Goal: Task Accomplishment & Management: Complete application form

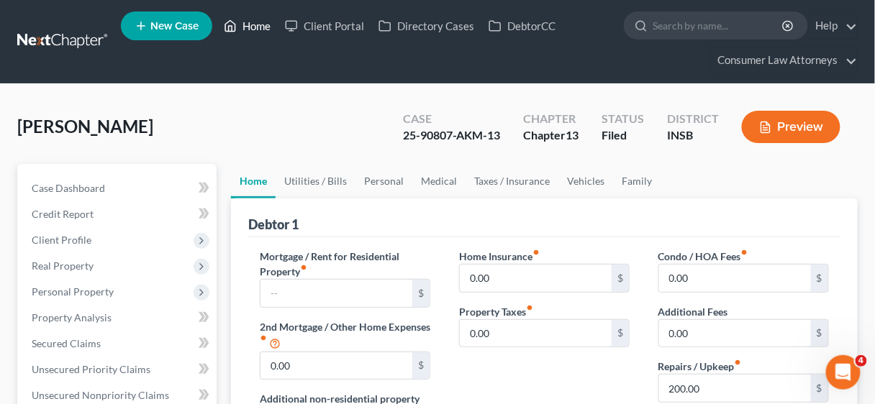
click at [260, 30] on link "Home" at bounding box center [247, 26] width 61 height 26
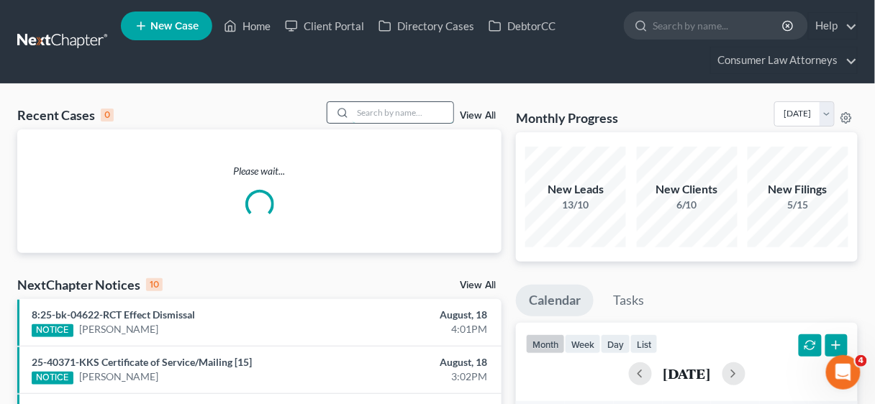
click at [381, 112] on input "search" at bounding box center [403, 112] width 101 height 21
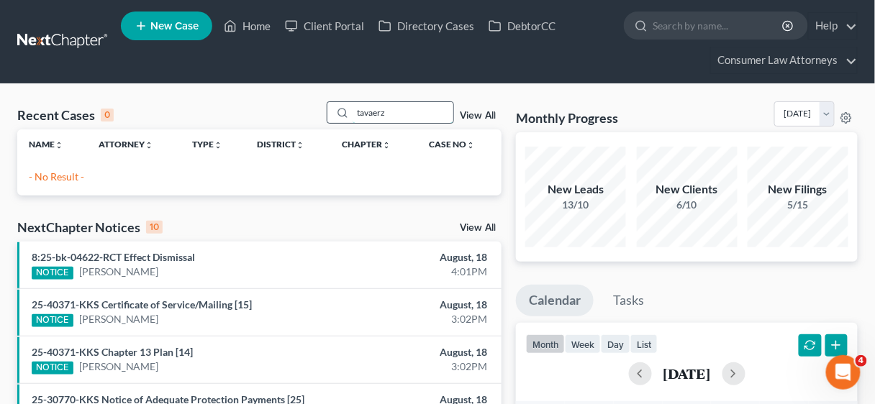
click at [399, 117] on input "tavaerz" at bounding box center [403, 112] width 101 height 21
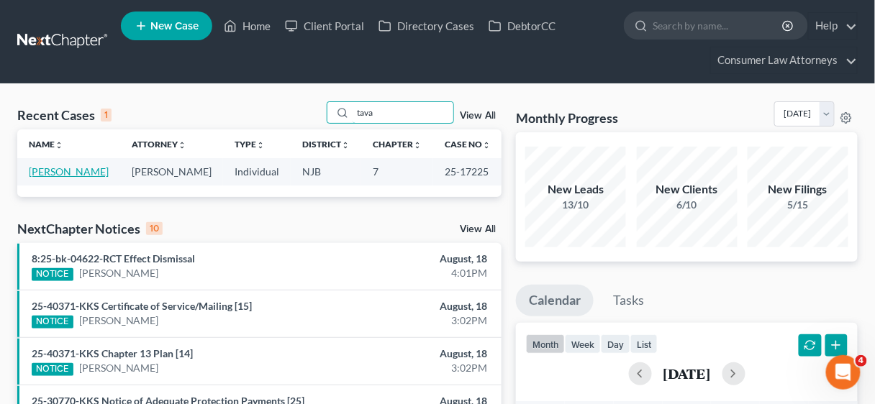
type input "tava"
click at [57, 171] on link "[PERSON_NAME]" at bounding box center [69, 171] width 80 height 12
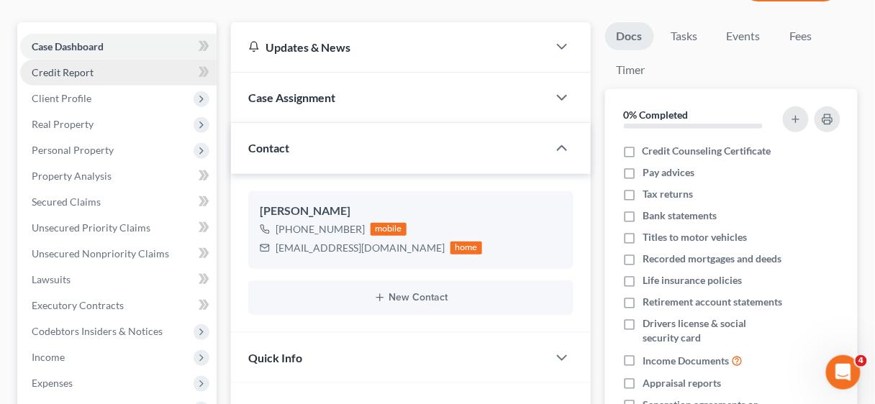
scroll to position [173, 0]
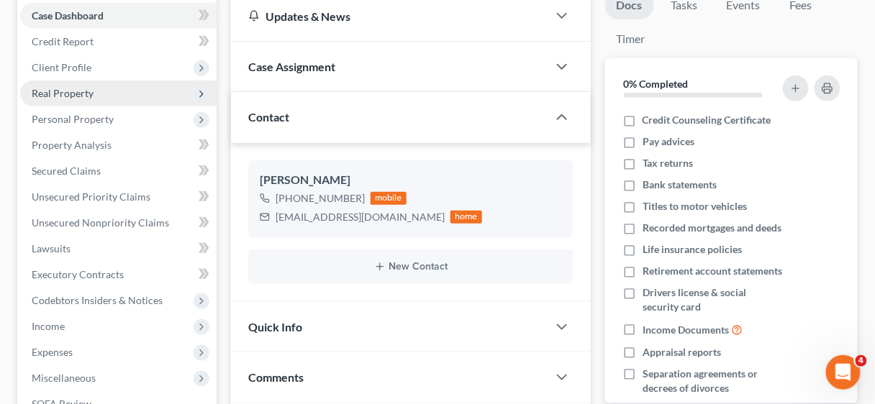
click at [71, 88] on span "Real Property" at bounding box center [63, 93] width 62 height 12
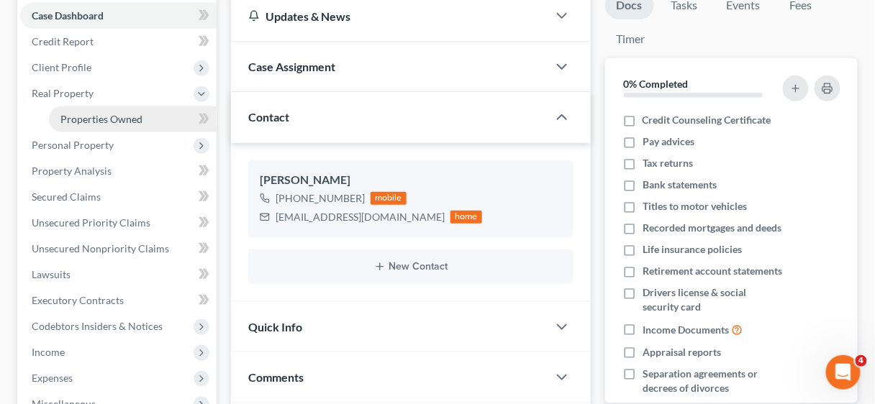
click at [105, 117] on span "Properties Owned" at bounding box center [101, 119] width 82 height 12
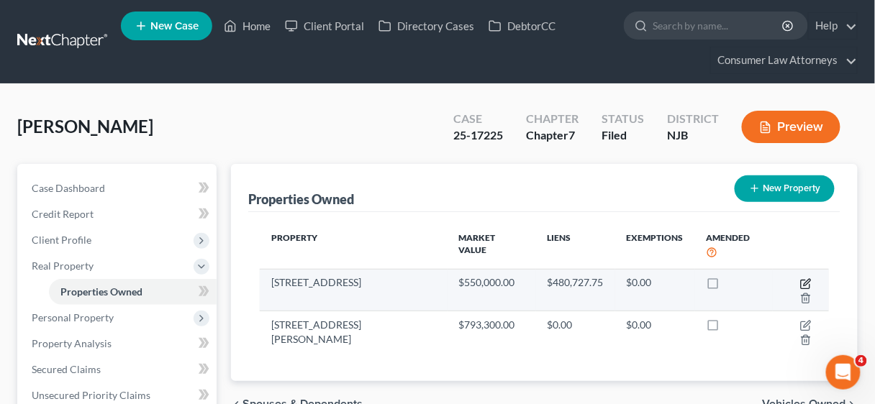
click at [800, 278] on icon "button" at bounding box center [806, 284] width 12 height 12
select select "33"
select select "15"
select select "3"
select select "0"
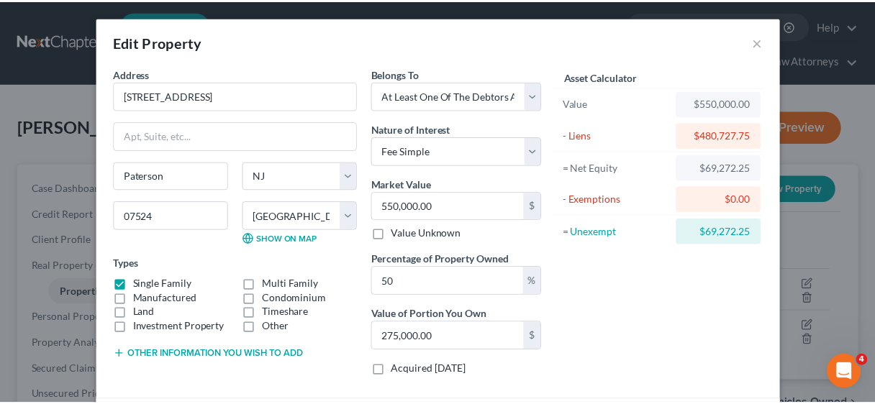
scroll to position [111, 0]
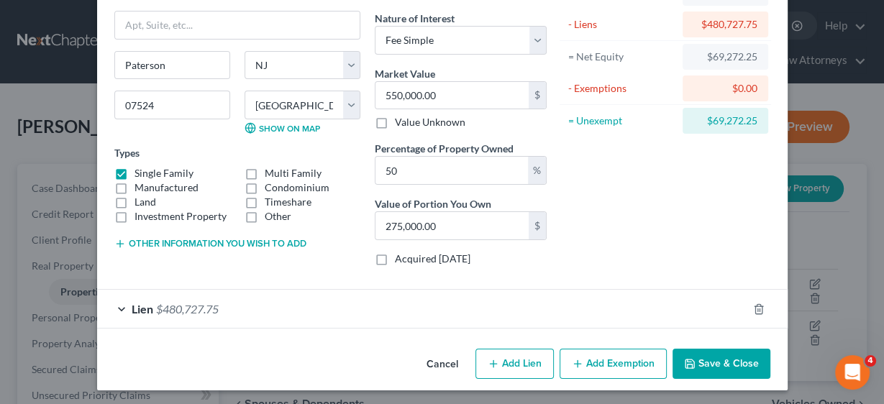
click at [717, 356] on button "Save & Close" at bounding box center [722, 364] width 98 height 30
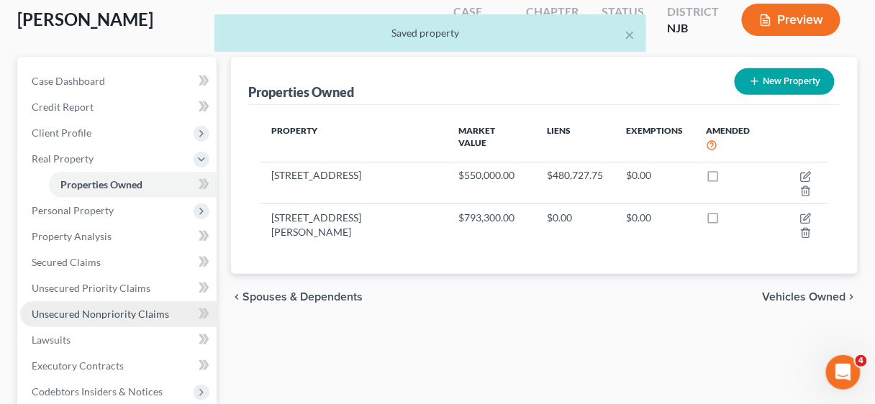
scroll to position [115, 0]
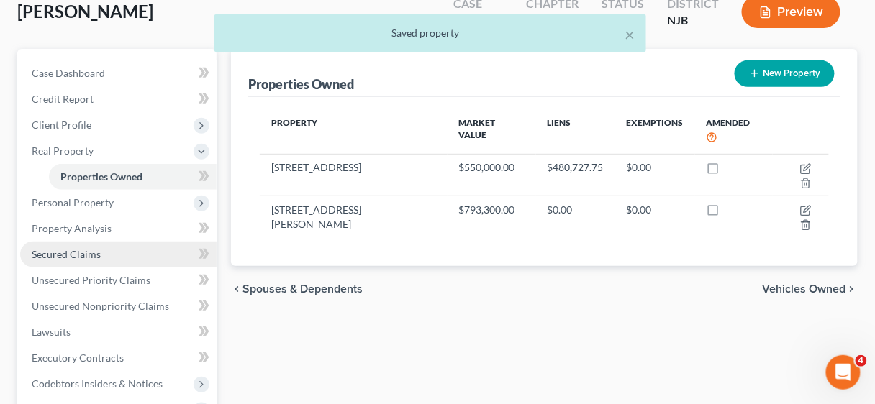
click at [86, 251] on span "Secured Claims" at bounding box center [66, 254] width 69 height 12
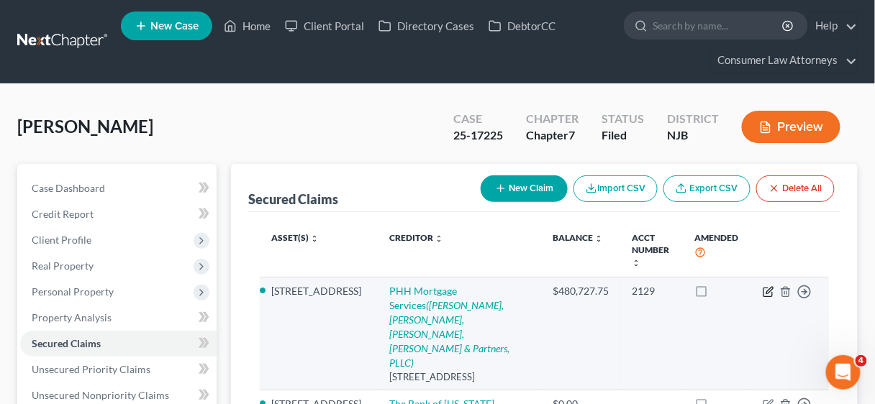
click at [765, 286] on icon "button" at bounding box center [769, 292] width 12 height 12
select select "9"
select select "8"
select select "0"
select select "3"
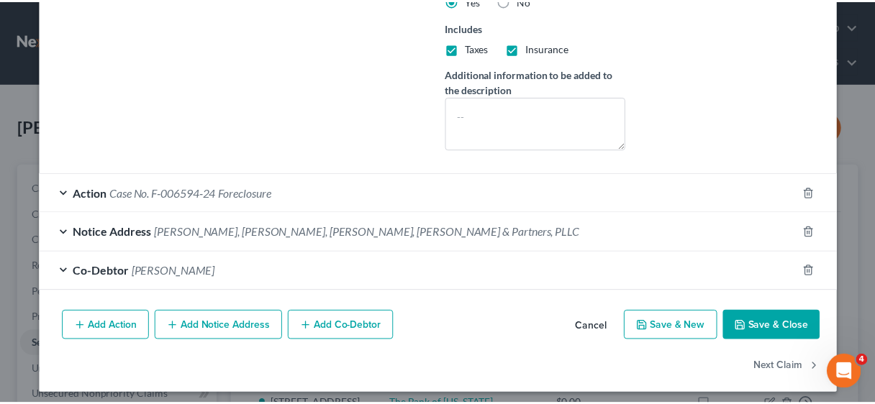
scroll to position [391, 0]
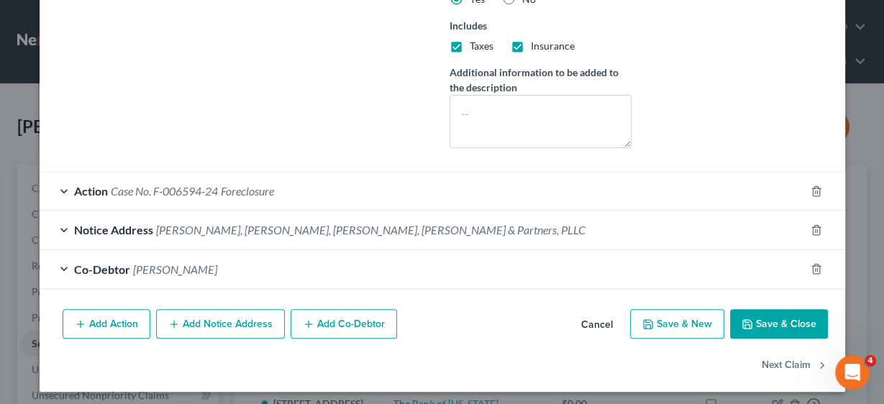
click at [763, 315] on button "Save & Close" at bounding box center [779, 324] width 98 height 30
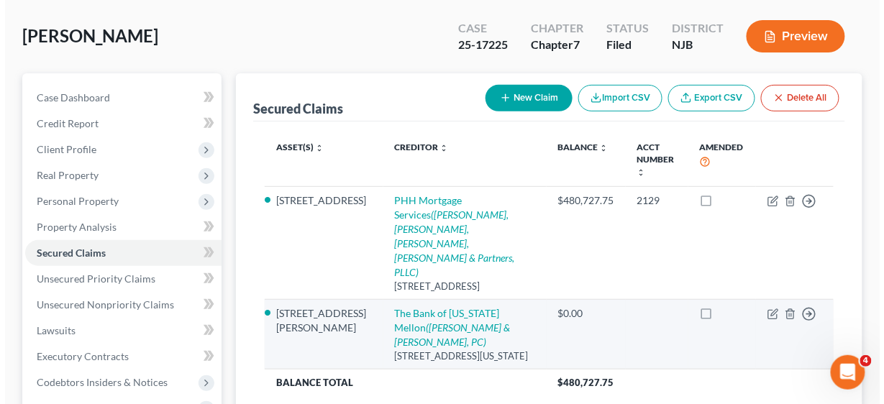
scroll to position [115, 0]
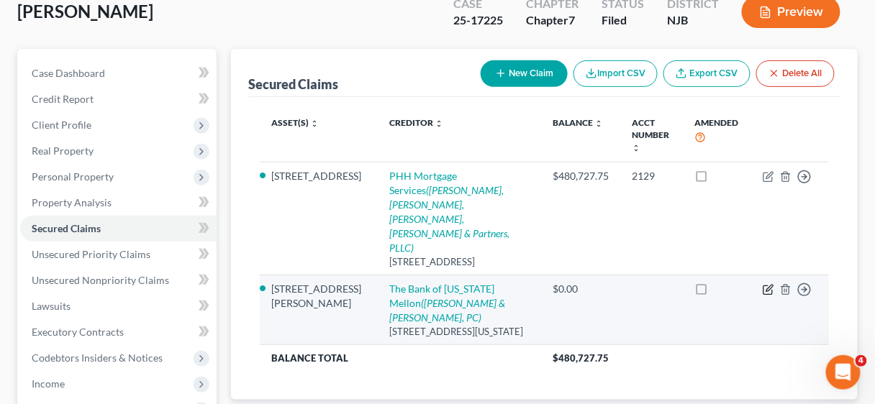
click at [765, 284] on icon "button" at bounding box center [769, 290] width 12 height 12
select select "35"
select select "9"
select select "0"
select select "3"
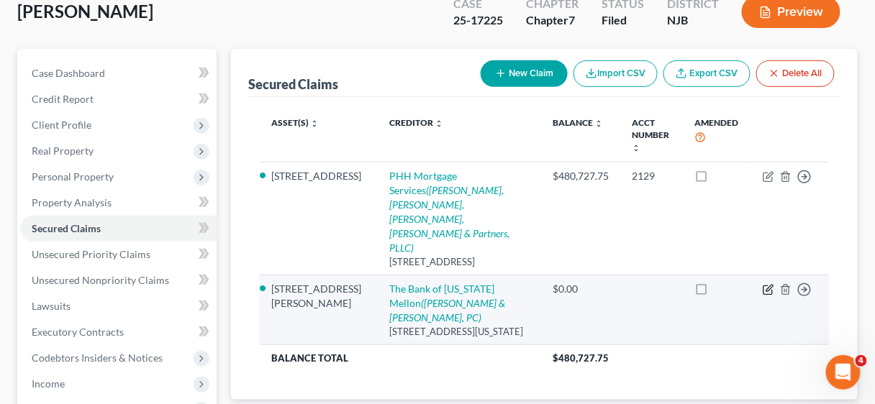
select select "0"
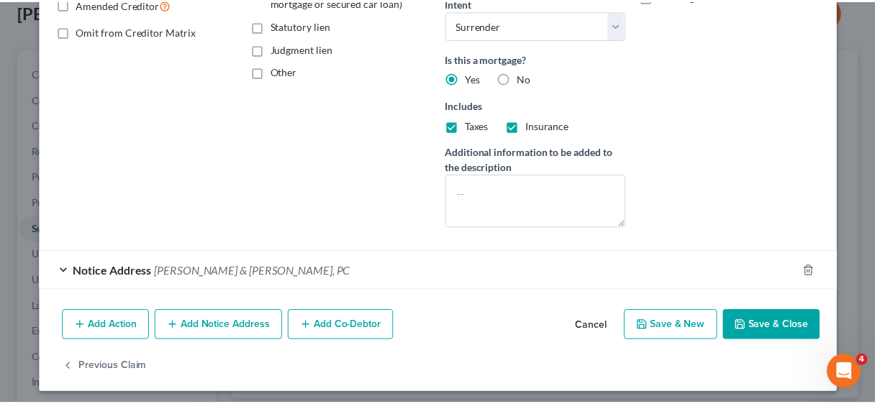
scroll to position [314, 0]
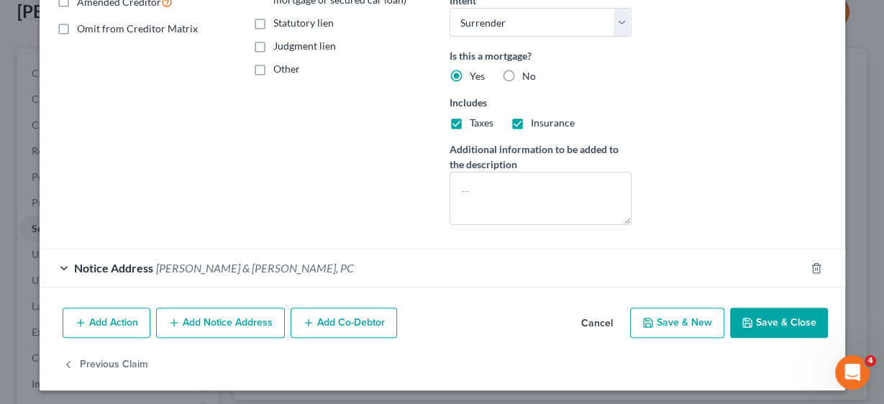
click at [770, 317] on button "Save & Close" at bounding box center [779, 323] width 98 height 30
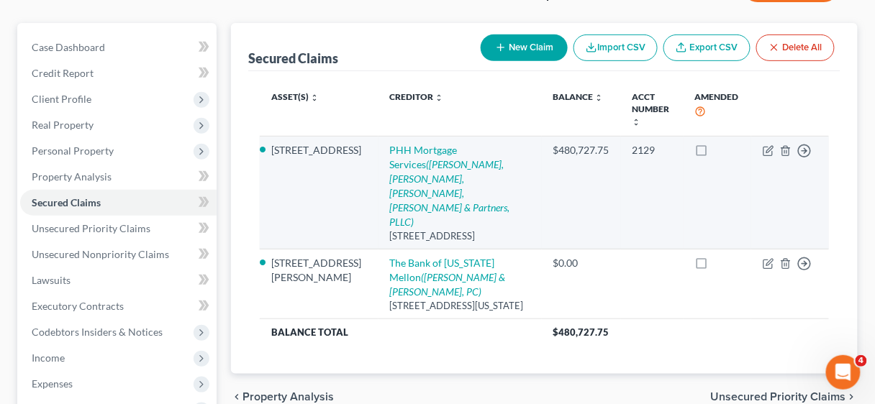
scroll to position [173, 0]
